Goal: Transaction & Acquisition: Purchase product/service

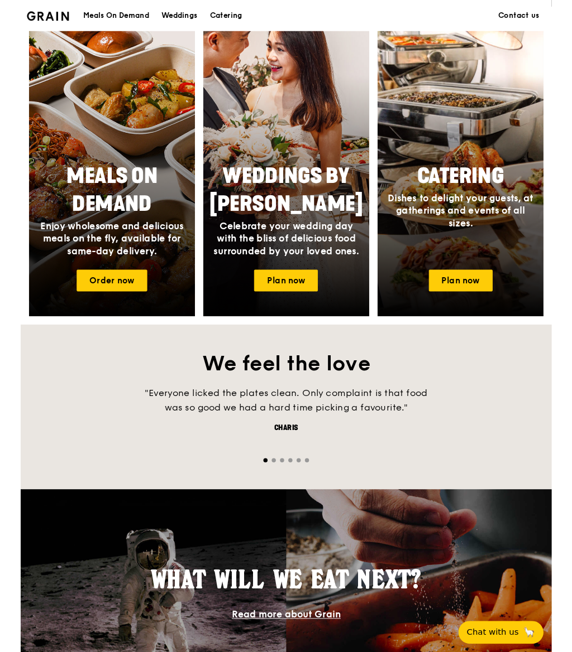
scroll to position [440, 0]
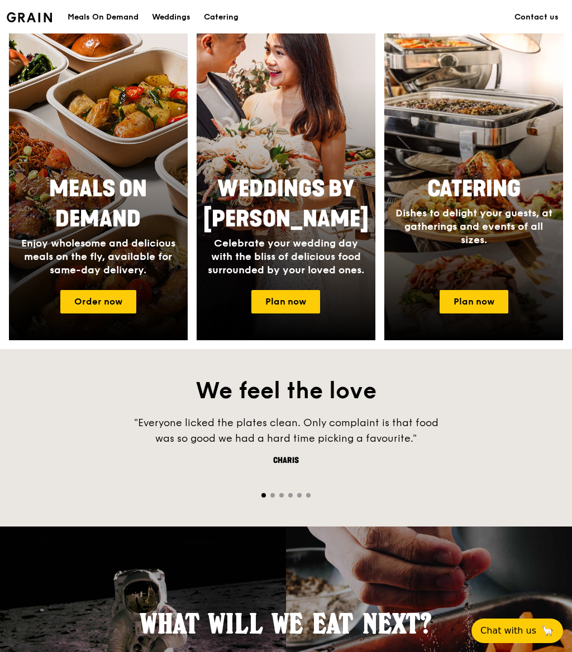
click at [93, 299] on link "Order now" at bounding box center [98, 301] width 76 height 23
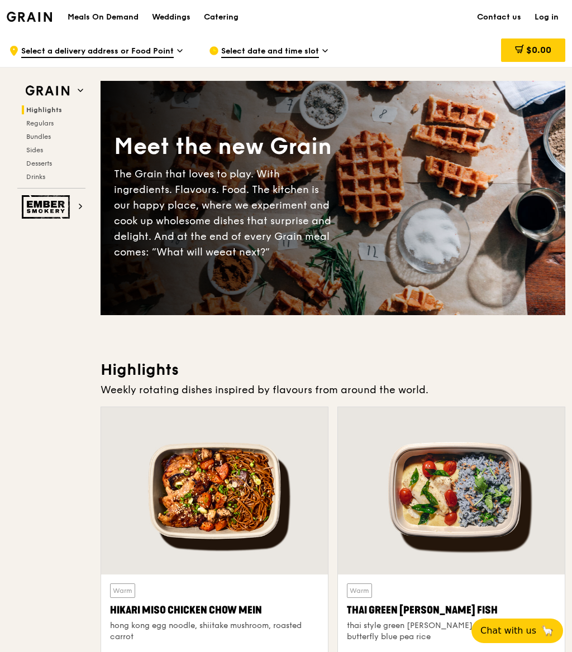
click at [160, 51] on span "Select a delivery address or Food Point" at bounding box center [97, 52] width 152 height 12
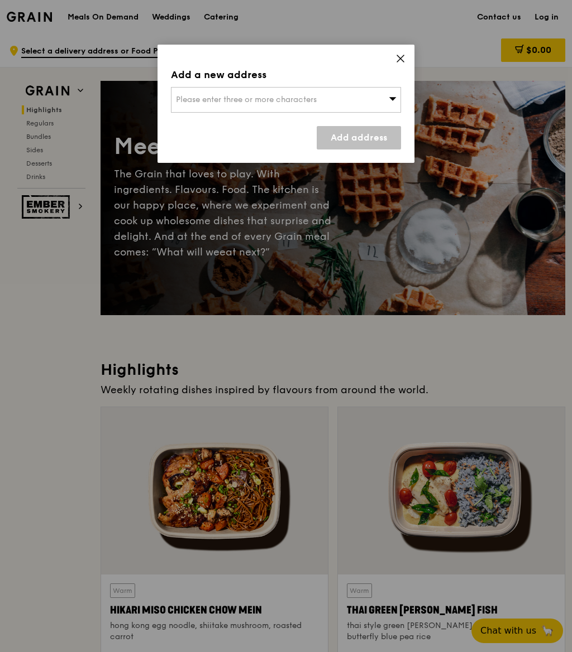
click at [395, 62] on icon at bounding box center [400, 59] width 10 height 10
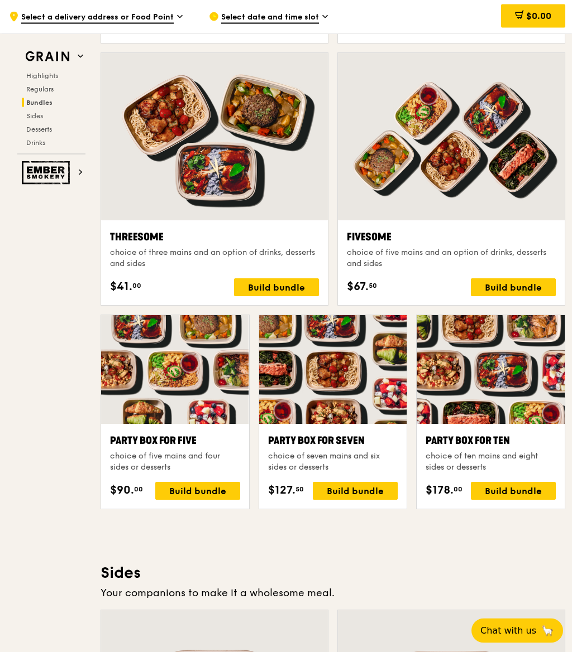
scroll to position [1859, 0]
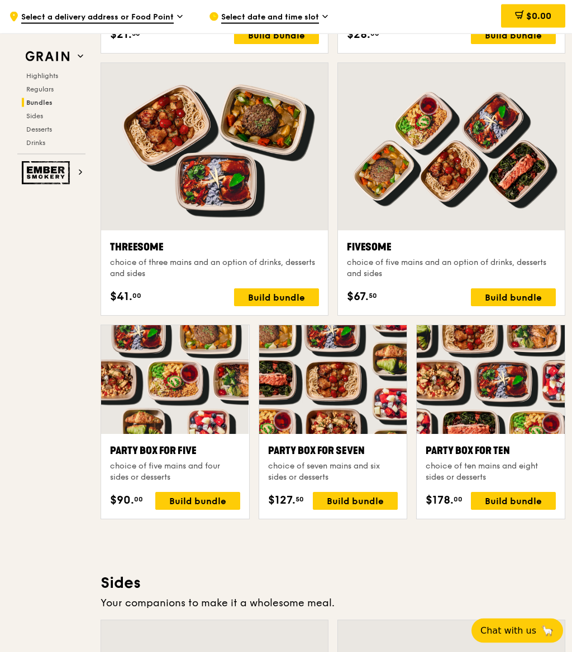
click at [433, 583] on h3 "Sides" at bounding box center [332, 584] width 464 height 20
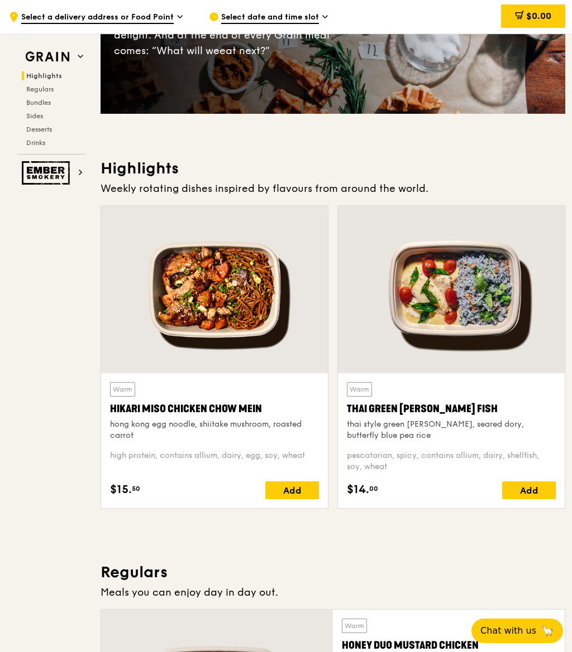
scroll to position [0, 0]
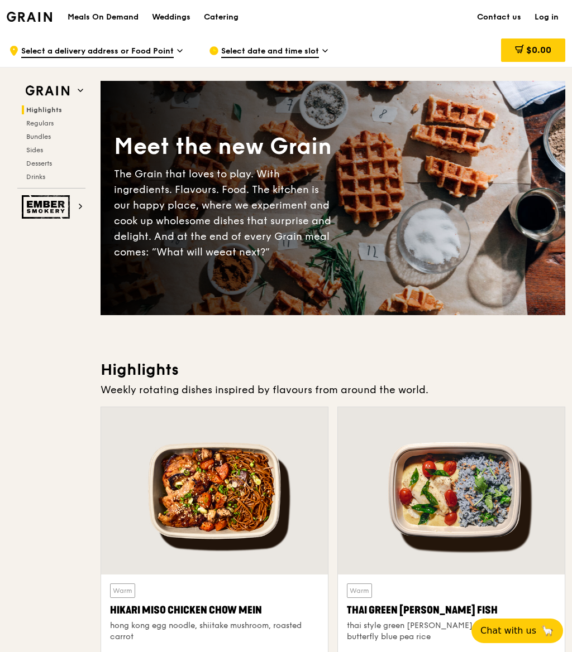
click at [65, 215] on img at bounding box center [47, 206] width 51 height 23
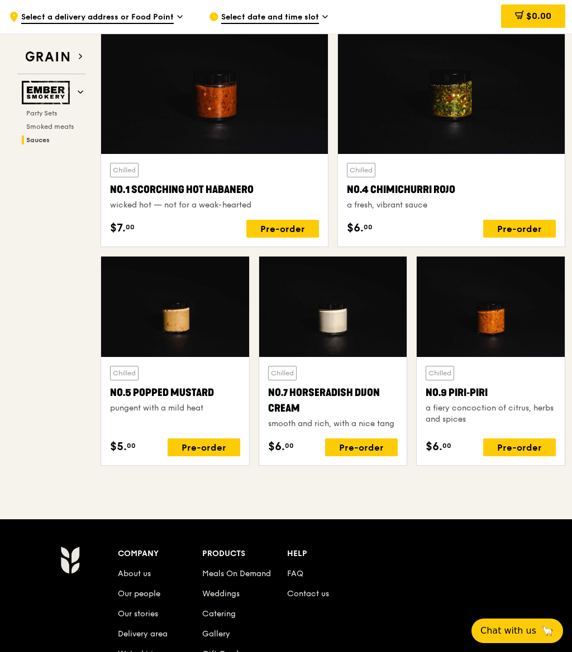
scroll to position [1011, 0]
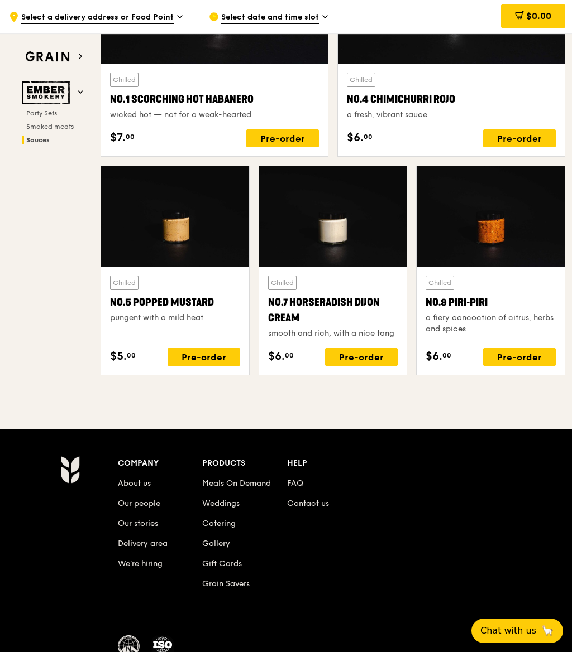
click at [295, 484] on link "FAQ" at bounding box center [295, 483] width 16 height 9
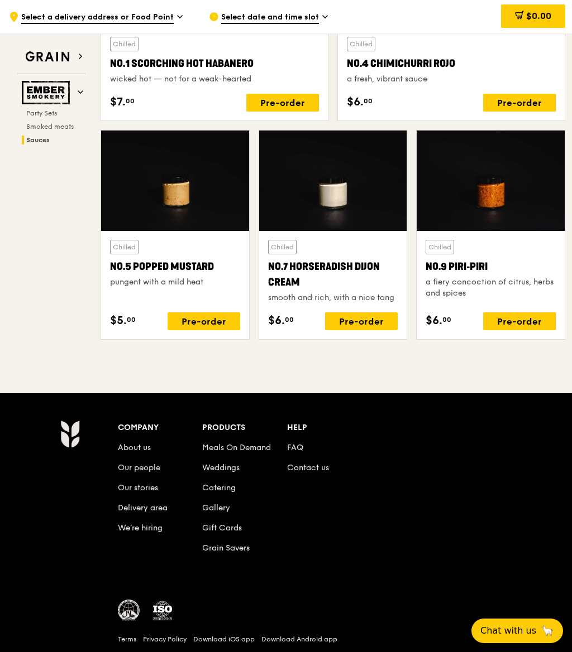
click at [294, 451] on link "FAQ" at bounding box center [295, 447] width 16 height 9
